Goal: Navigation & Orientation: Understand site structure

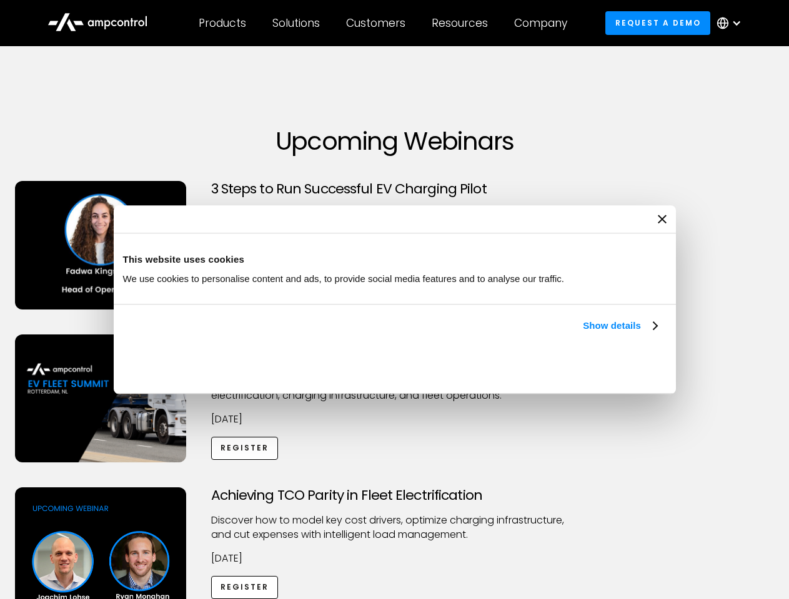
click at [583, 333] on link "Show details" at bounding box center [620, 325] width 74 height 15
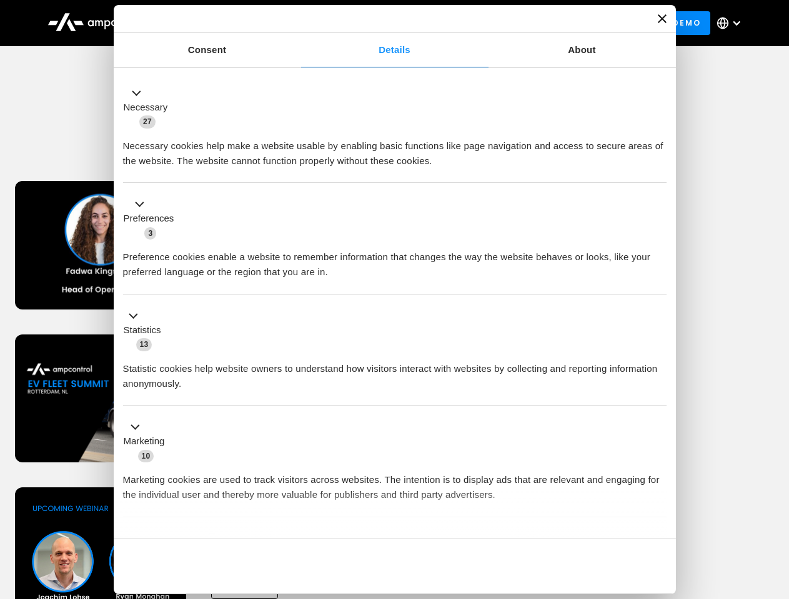
click at [658, 517] on ul "Necessary 27 Necessary cookies help make a website usable by enabling basic fun…" at bounding box center [394, 329] width 555 height 515
click at [775, 503] on div "Achieving TCO Parity in Fleet Electrification Discover how to model key cost dr…" at bounding box center [394, 586] width 784 height 196
click at [384, 23] on div "Customers" at bounding box center [375, 23] width 59 height 14
click at [222, 23] on div "Products" at bounding box center [222, 23] width 47 height 14
click at [297, 23] on div "Solutions" at bounding box center [295, 23] width 47 height 14
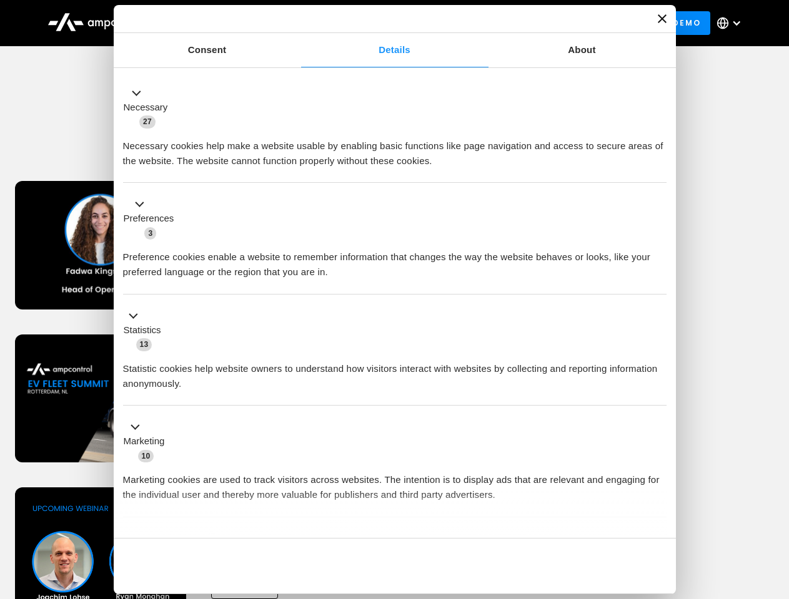
click at [378, 23] on div "Customers" at bounding box center [375, 23] width 59 height 14
click at [462, 23] on div "Resources" at bounding box center [459, 23] width 56 height 14
click at [544, 23] on div "Company" at bounding box center [540, 23] width 53 height 14
click at [732, 23] on div at bounding box center [736, 23] width 10 height 10
